Goal: Task Accomplishment & Management: Manage account settings

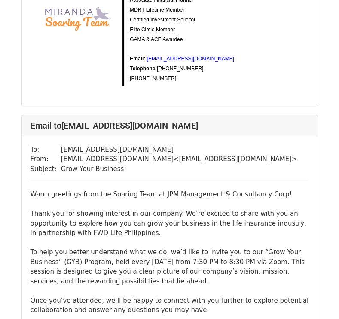
scroll to position [393, 0]
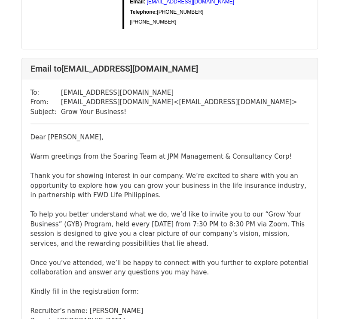
scroll to position [2164, 0]
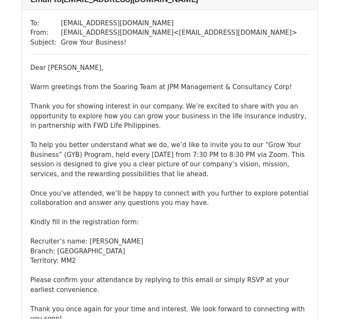
scroll to position [2662, 0]
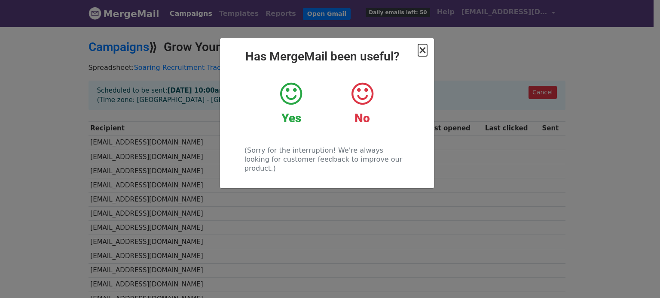
click at [423, 48] on span "×" at bounding box center [422, 50] width 9 height 12
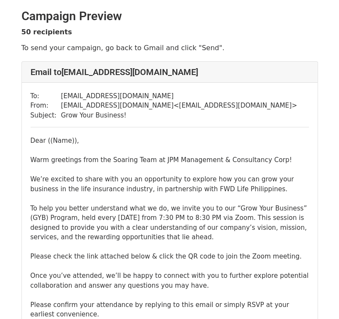
scroll to position [887, 0]
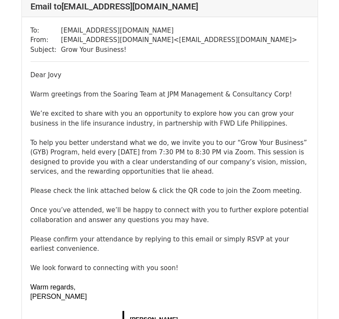
scroll to position [183, 0]
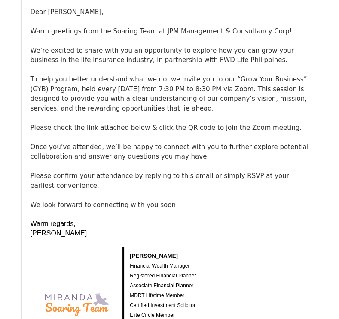
scroll to position [4869, 0]
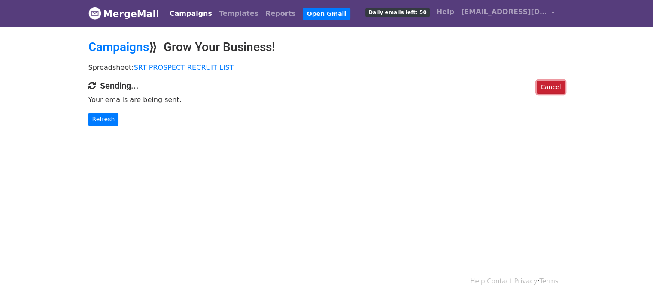
click at [557, 84] on link "Cancel" at bounding box center [551, 87] width 28 height 13
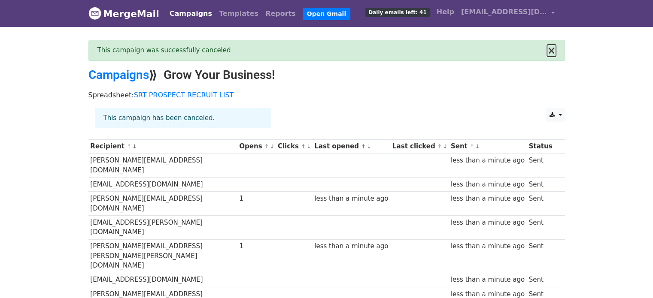
click at [553, 49] on button "×" at bounding box center [551, 51] width 9 height 10
